Goal: Check status: Check status

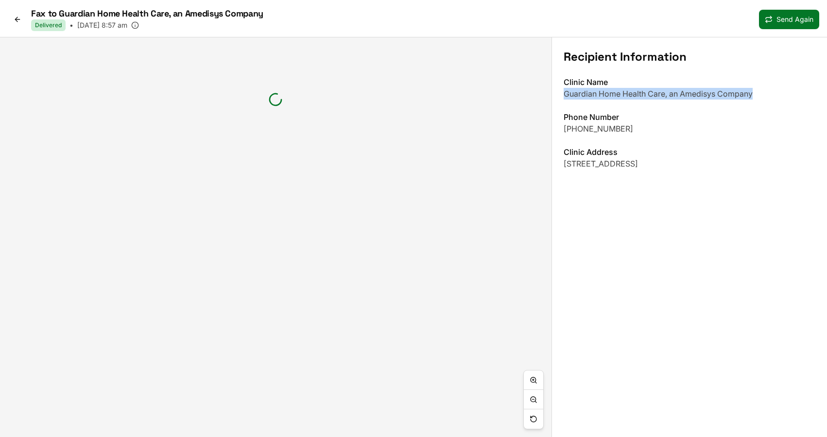
click at [16, 22] on icon at bounding box center [18, 20] width 8 height 8
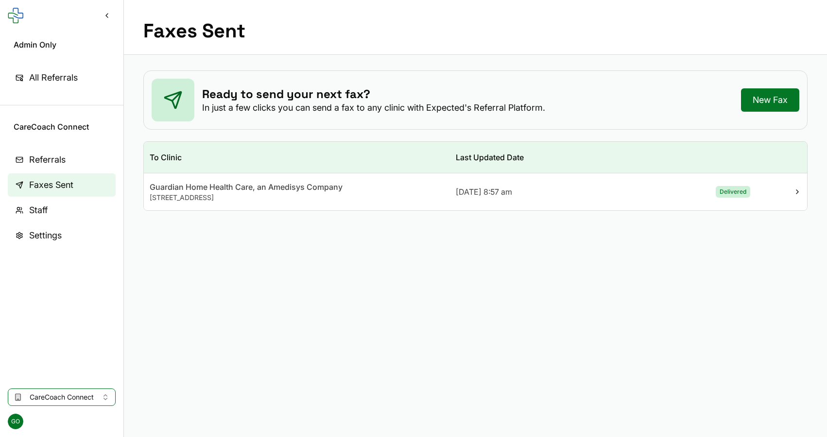
click at [72, 379] on nav "Referrals Faxes Sent Staff Settings" at bounding box center [61, 260] width 123 height 240
click at [72, 392] on span "CareCoach Connect" at bounding box center [62, 397] width 64 height 10
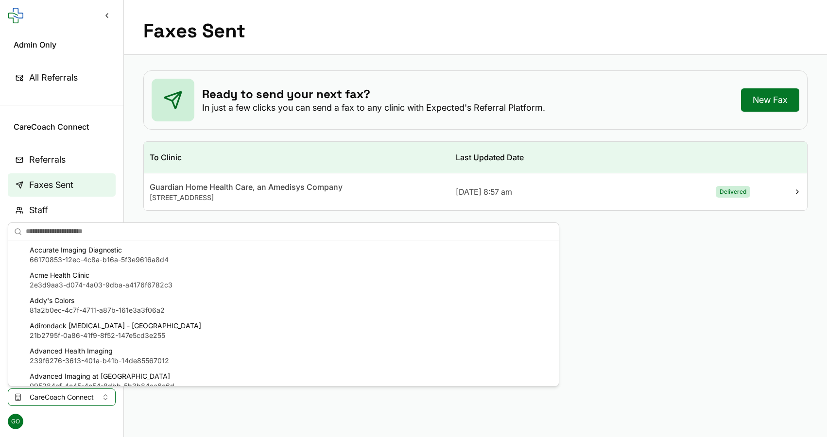
click at [92, 331] on span "21b2795f-0a86-41f9-8f52-147e5cd3e255" at bounding box center [115, 336] width 171 height 10
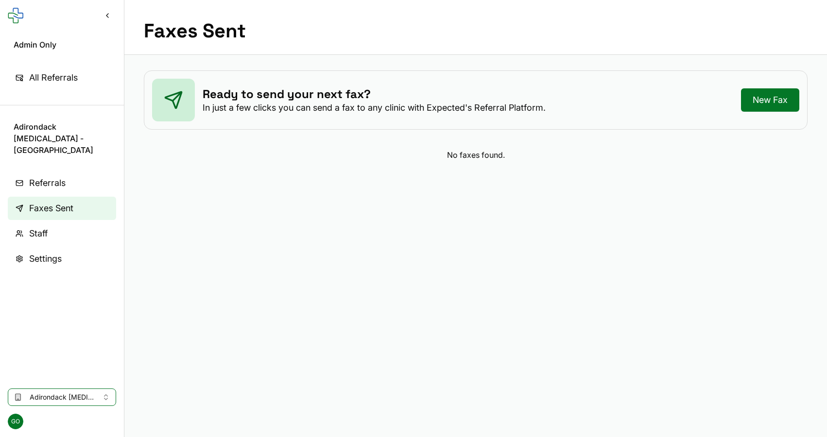
click at [53, 171] on link "Referrals" at bounding box center [62, 182] width 108 height 23
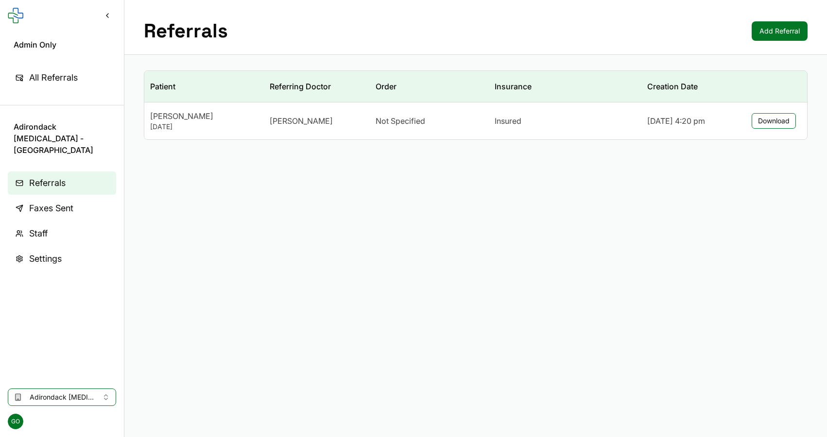
click at [410, 120] on span "Not Specified" at bounding box center [400, 121] width 50 height 12
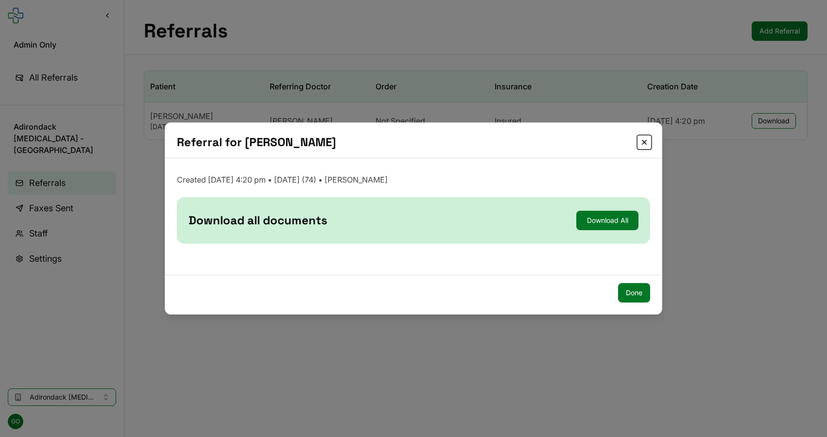
click at [639, 143] on button "Close" at bounding box center [644, 142] width 12 height 12
